Goal: Find specific page/section: Find specific page/section

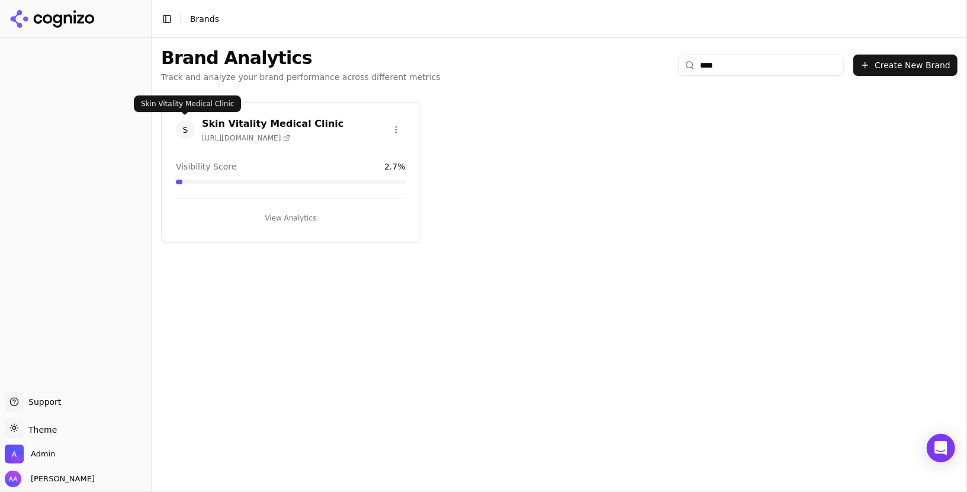
type input "****"
click at [179, 129] on span "S" at bounding box center [185, 129] width 19 height 19
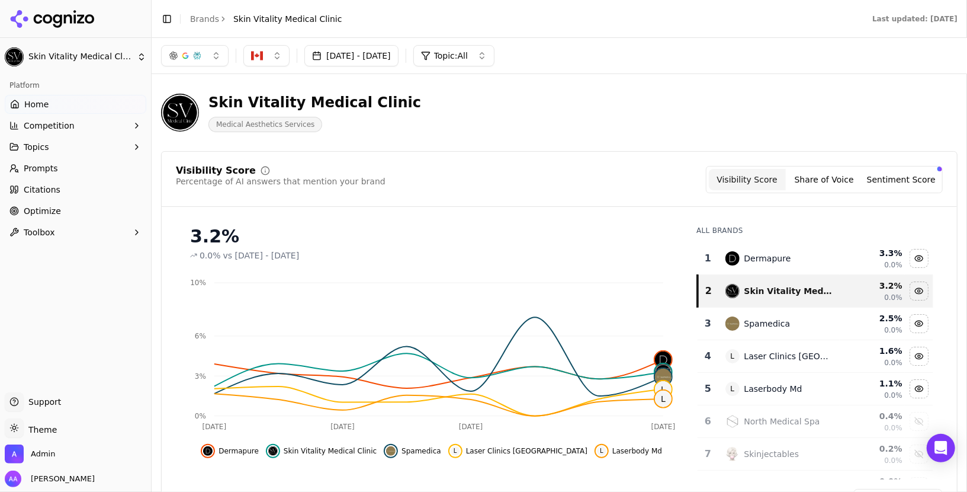
click at [101, 178] on ul "Home Competition Topics Prompts Citations Optimize Toolbox" at bounding box center [76, 168] width 142 height 147
click at [101, 174] on link "Prompts" at bounding box center [76, 168] width 142 height 19
